Goal: Task Accomplishment & Management: Use online tool/utility

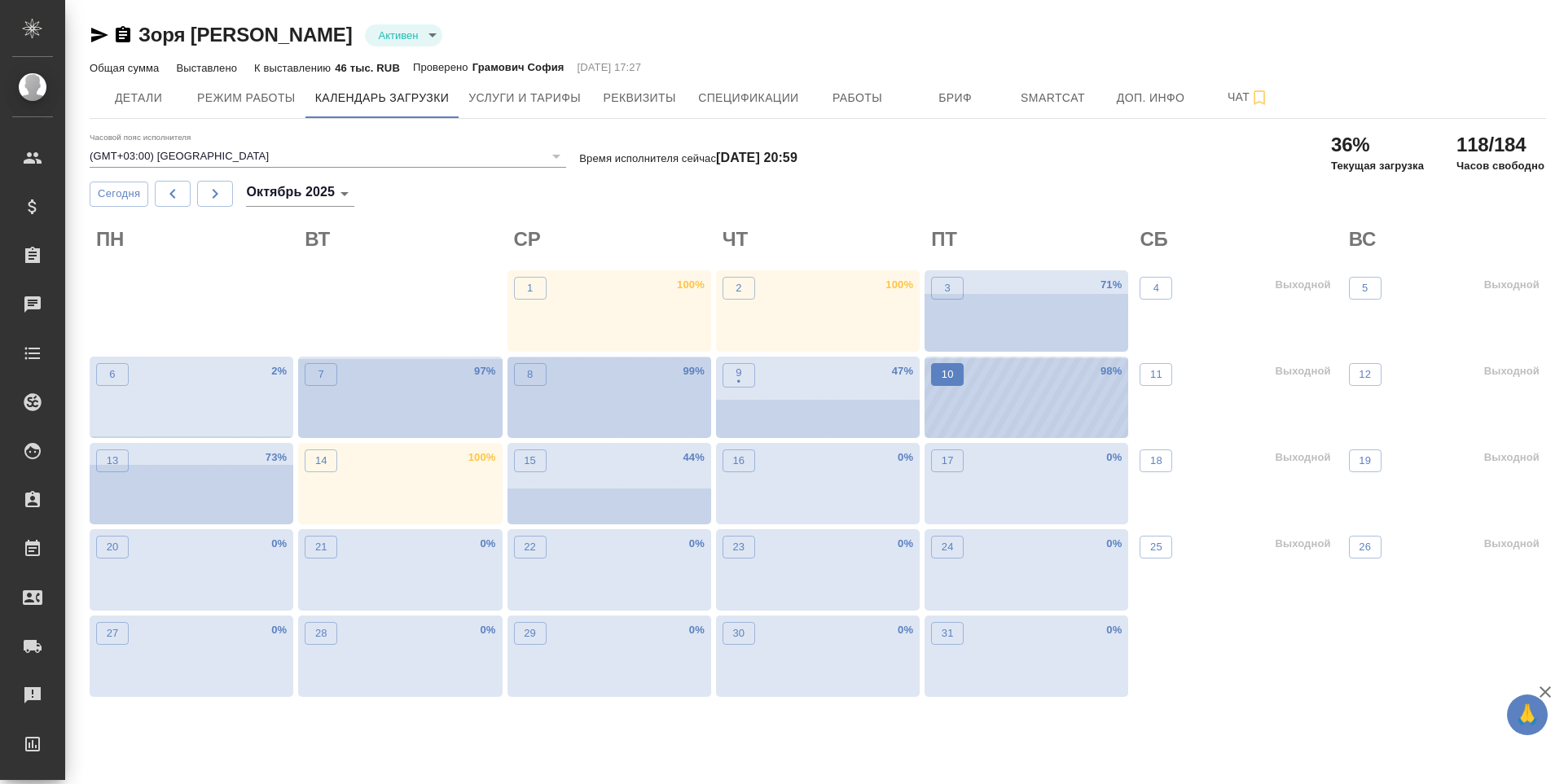
click at [952, 384] on button "10" at bounding box center [947, 375] width 32 height 23
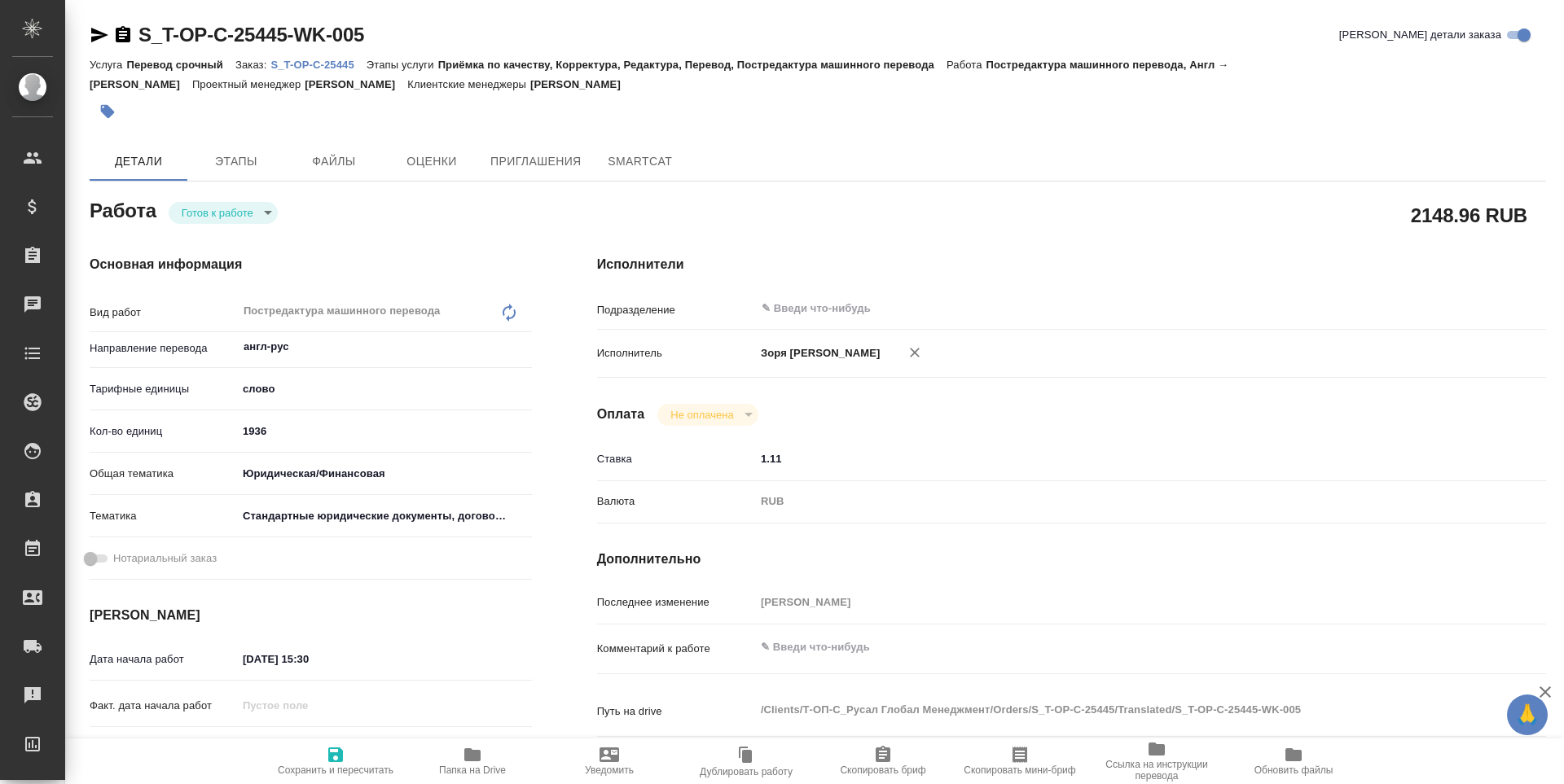
type textarea "x"
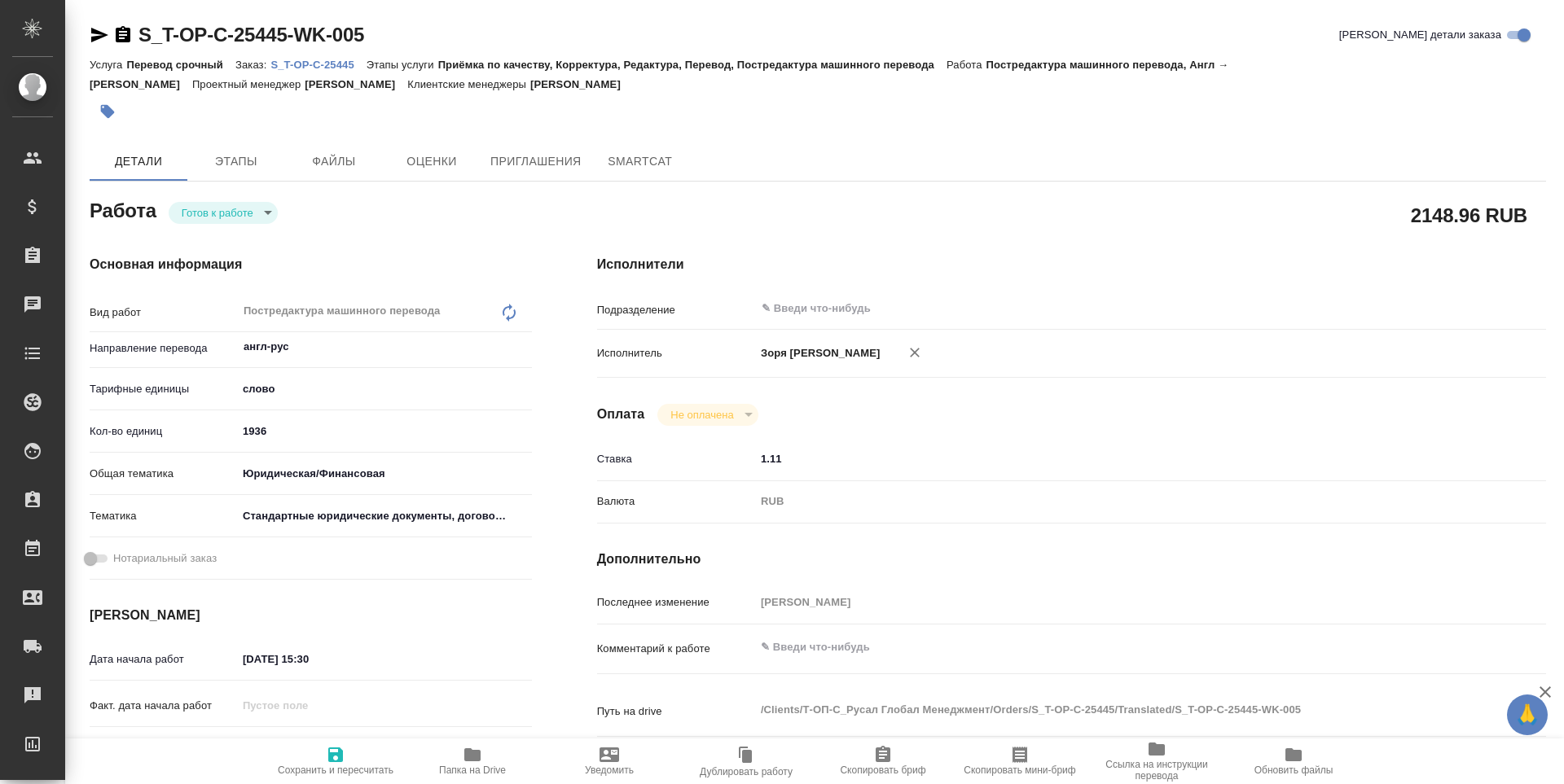
type textarea "x"
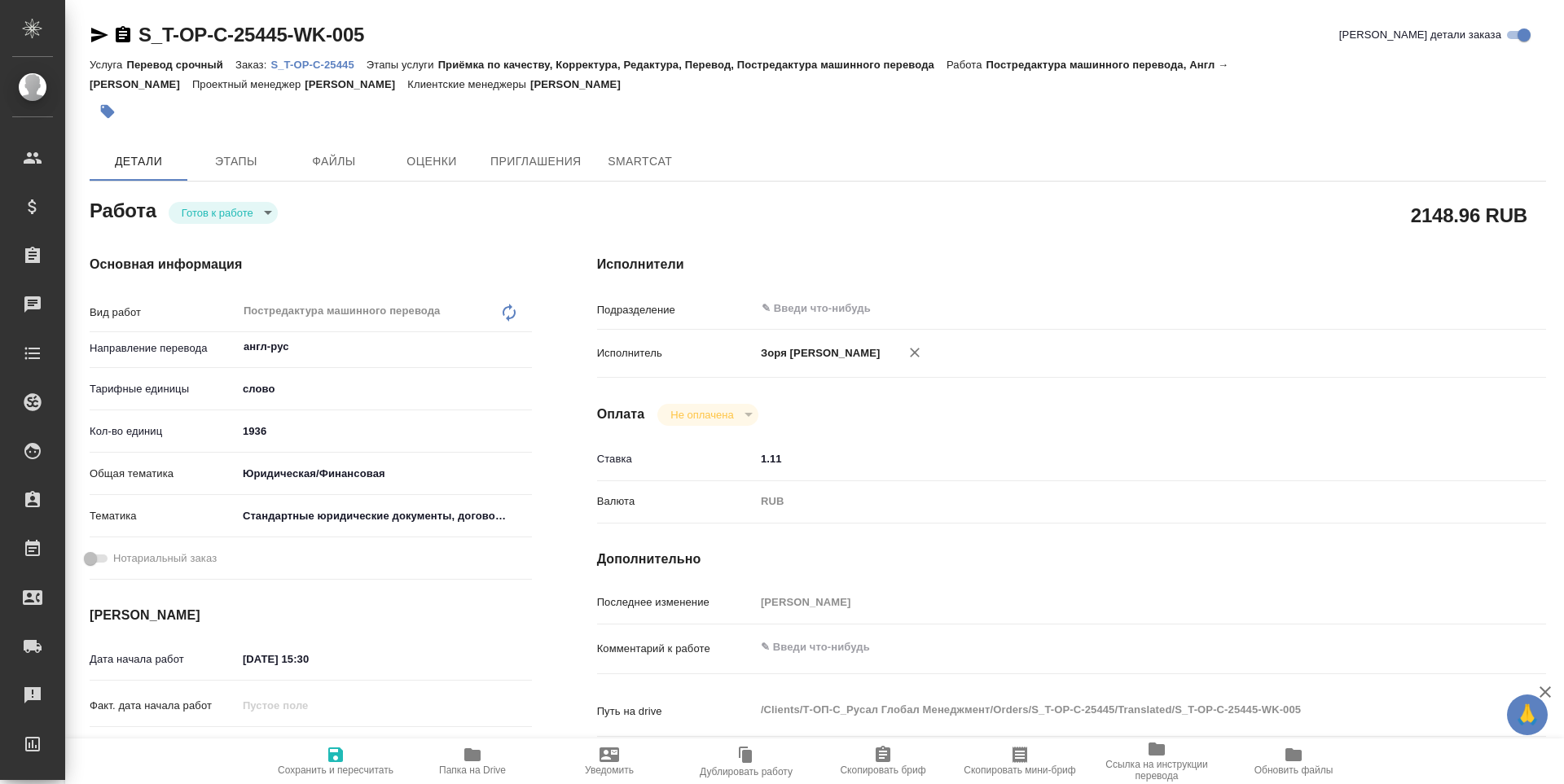
type textarea "x"
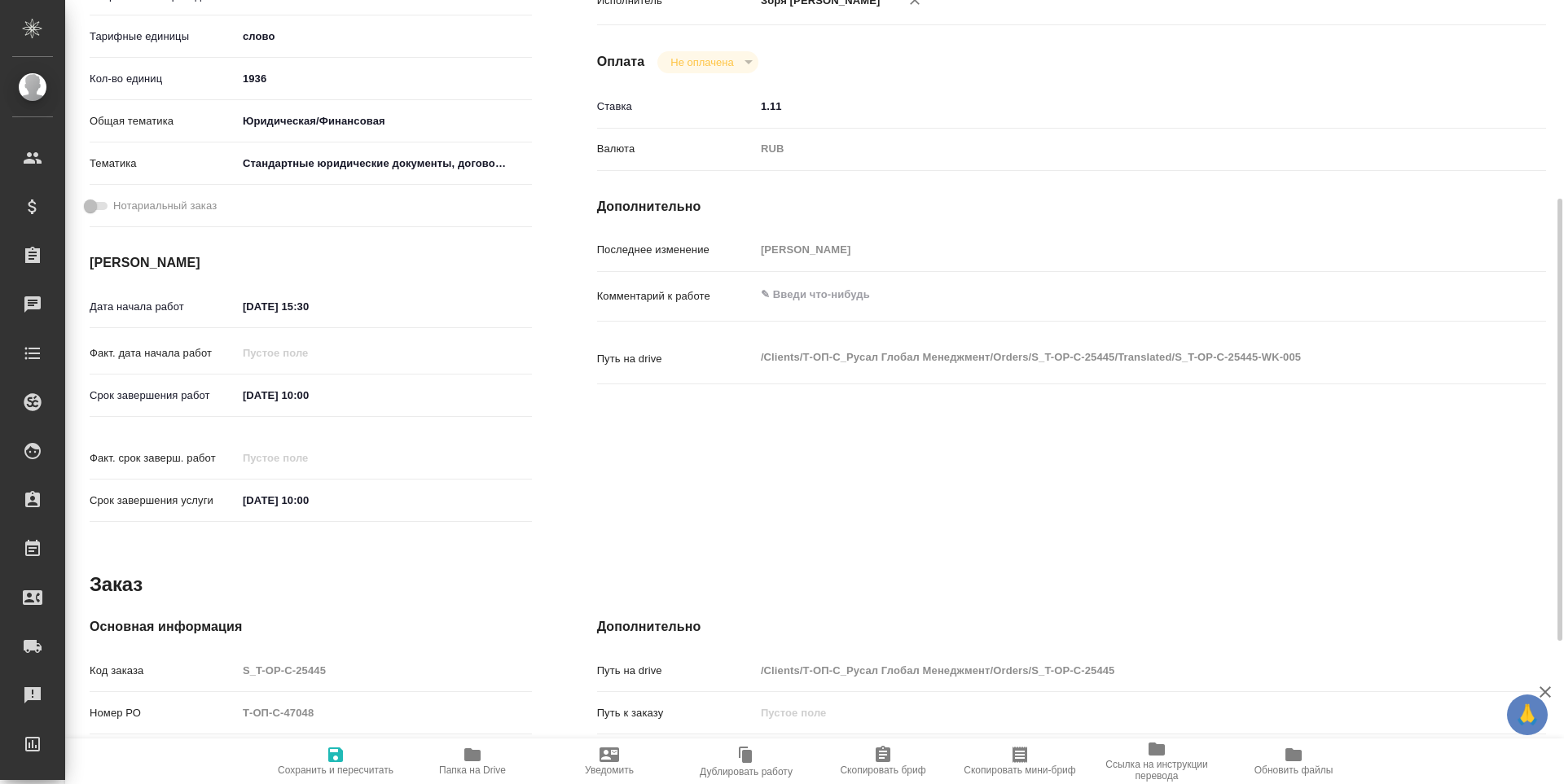
scroll to position [605, 0]
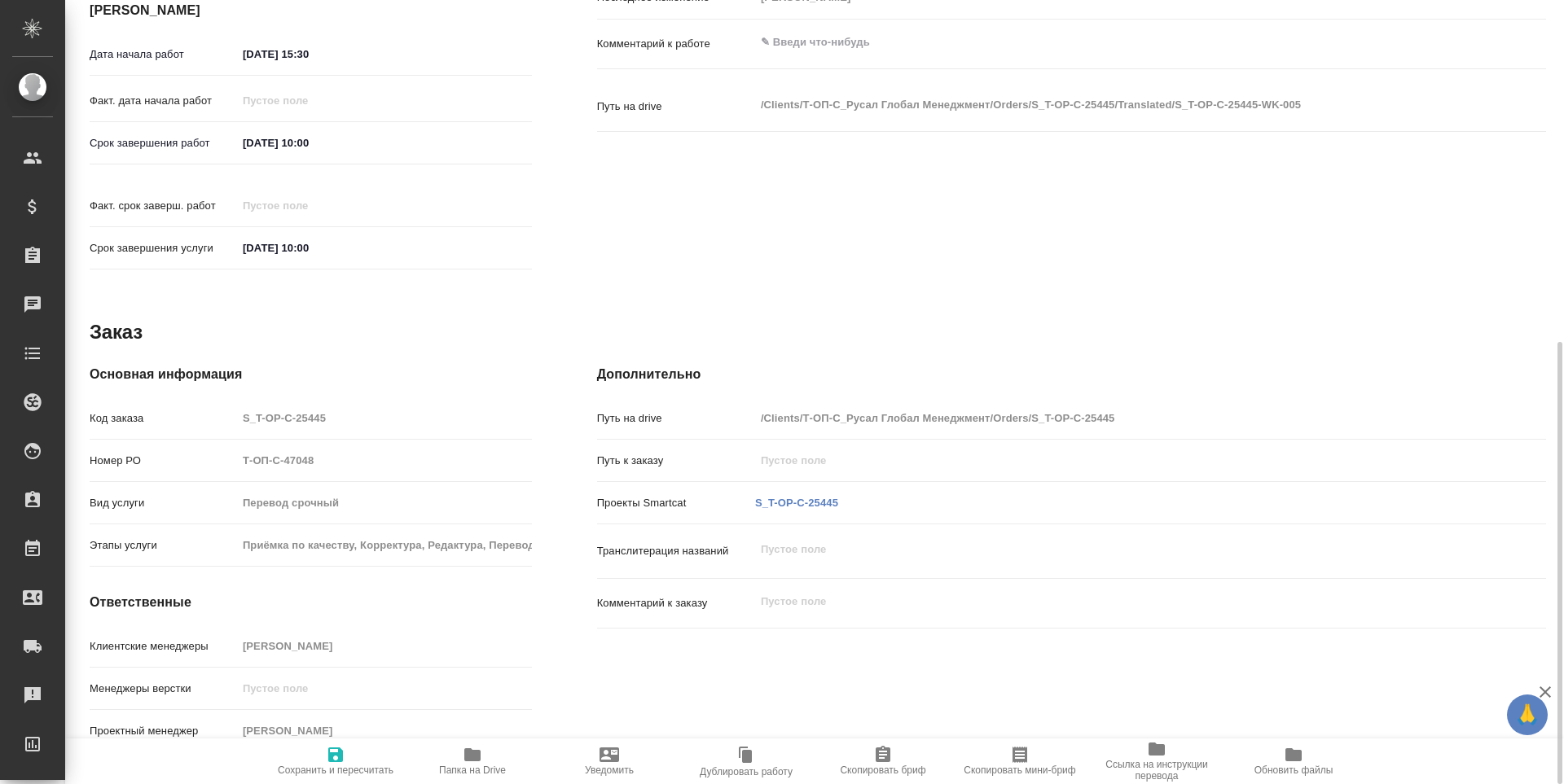
type textarea "x"
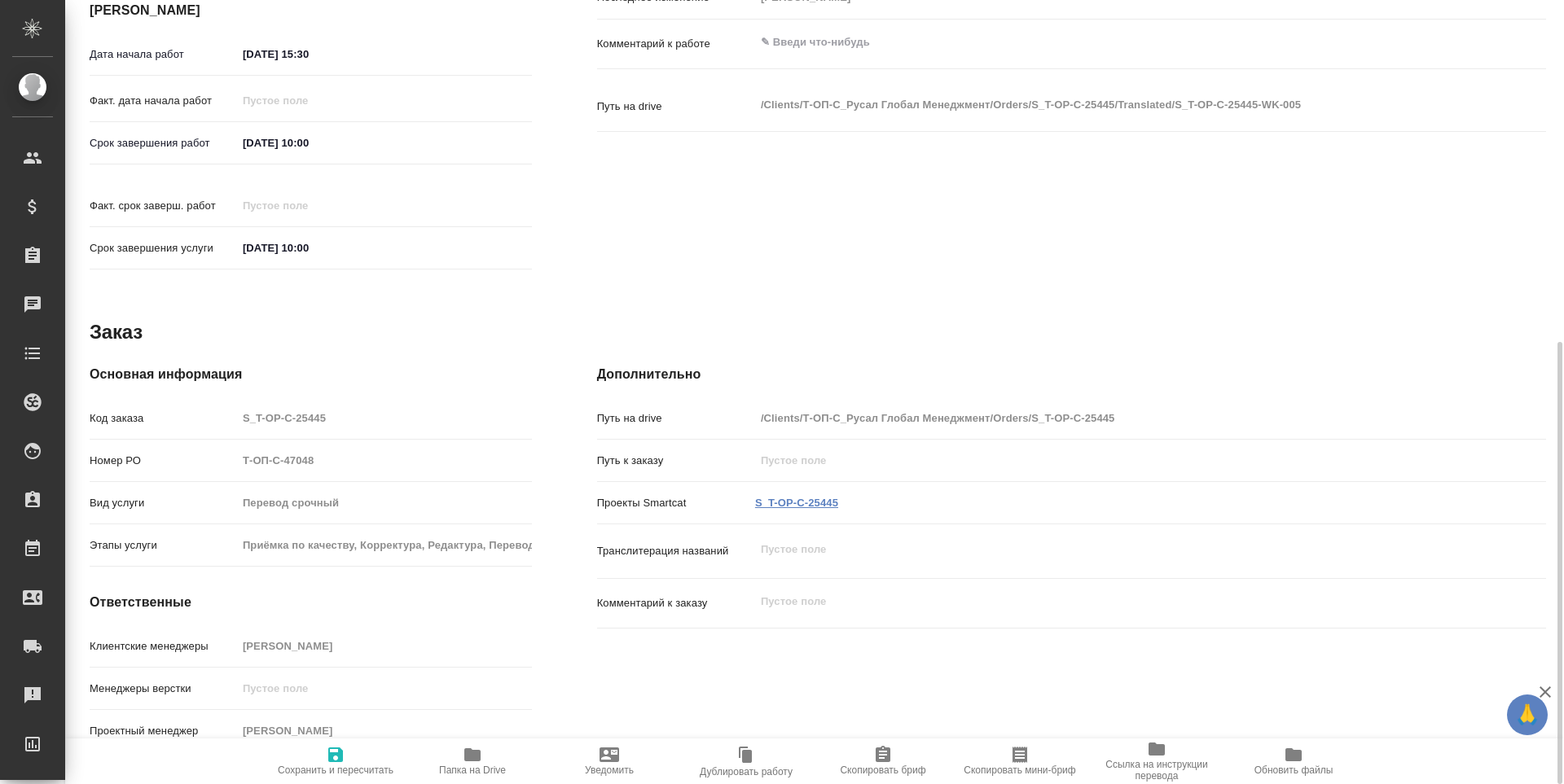
click at [795, 497] on link "S_T-OP-C-25445" at bounding box center [797, 503] width 83 height 12
type textarea "x"
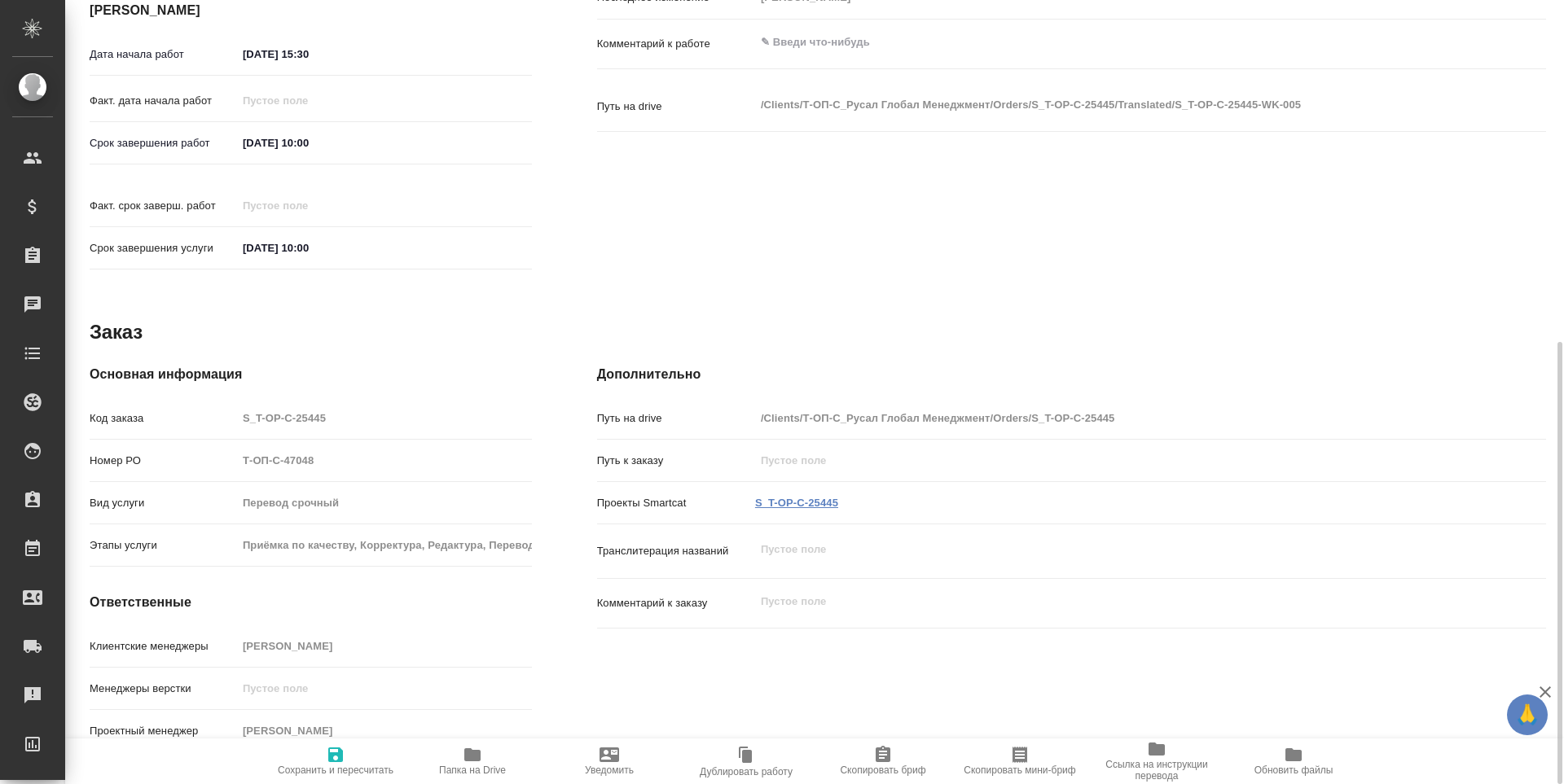
type textarea "x"
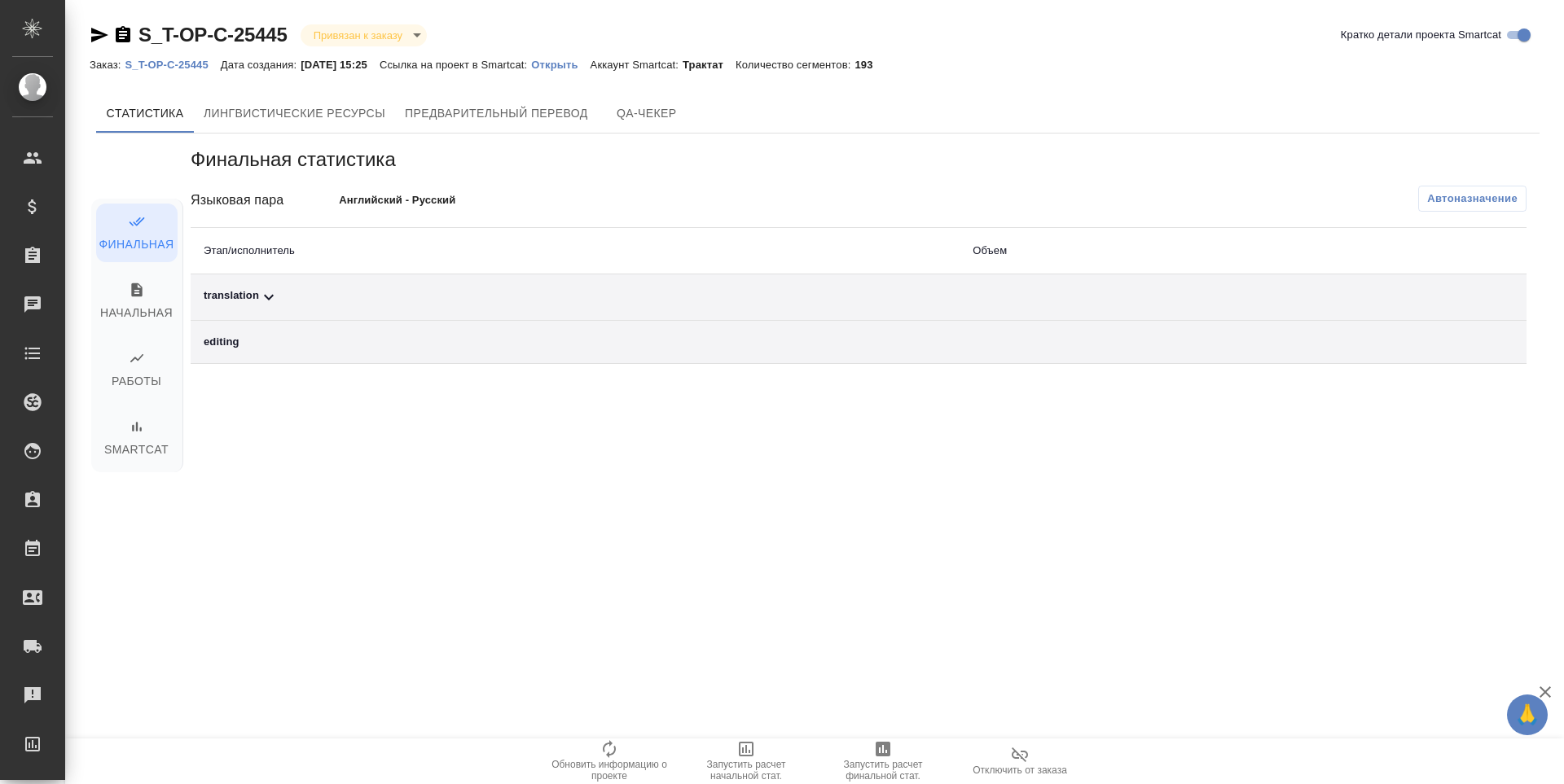
click at [885, 756] on icon "button" at bounding box center [882, 749] width 14 height 14
